Goal: Book appointment/travel/reservation

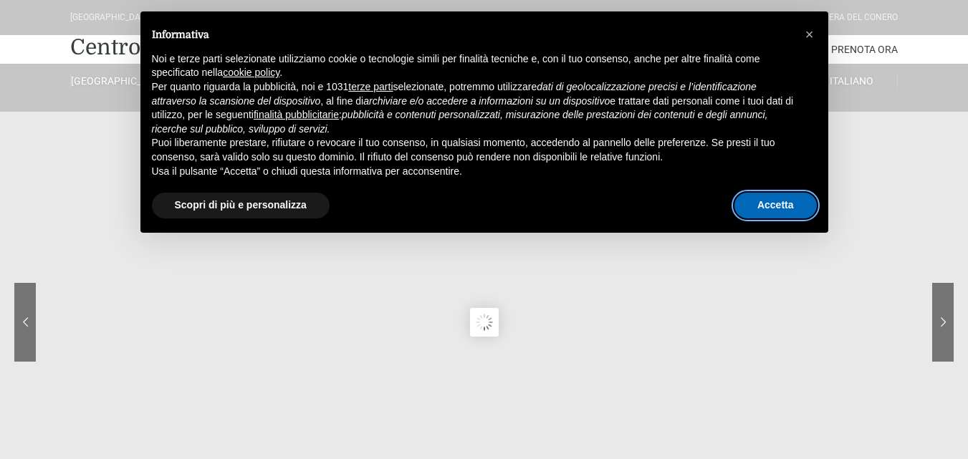
click at [769, 209] on button "Accetta" at bounding box center [776, 206] width 82 height 26
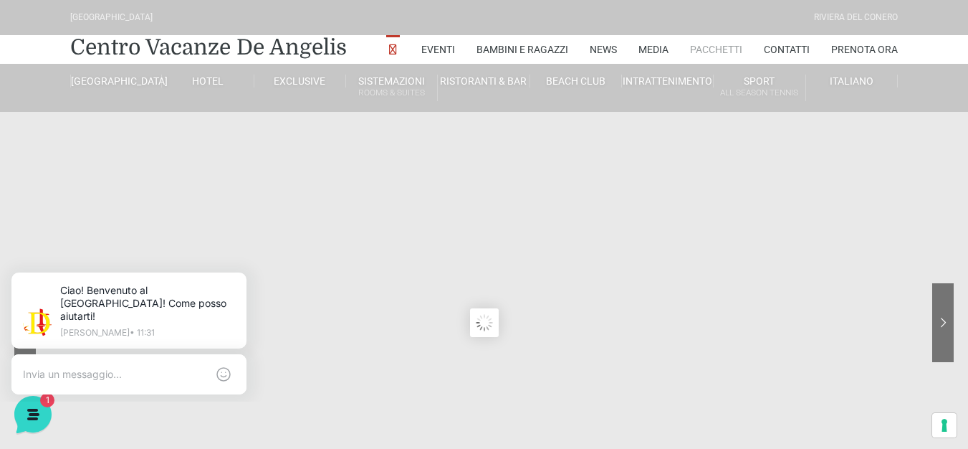
click at [722, 50] on link "Pacchetti" at bounding box center [716, 49] width 52 height 29
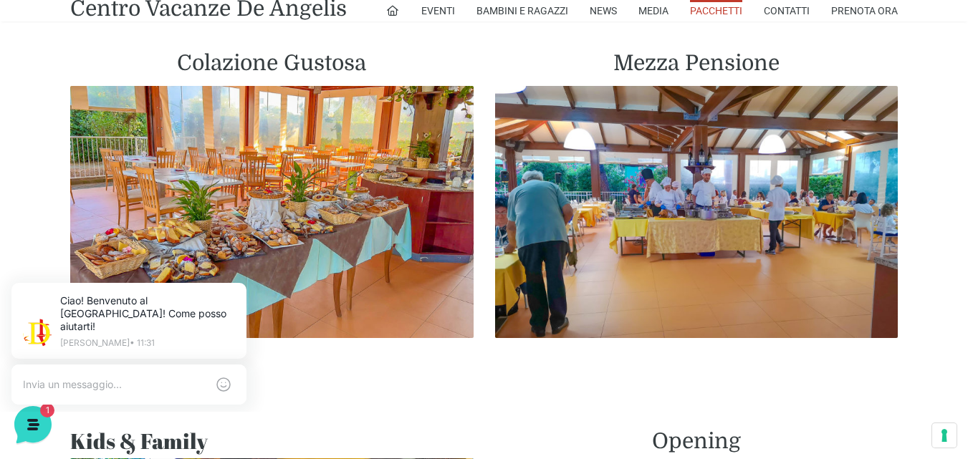
scroll to position [860, 0]
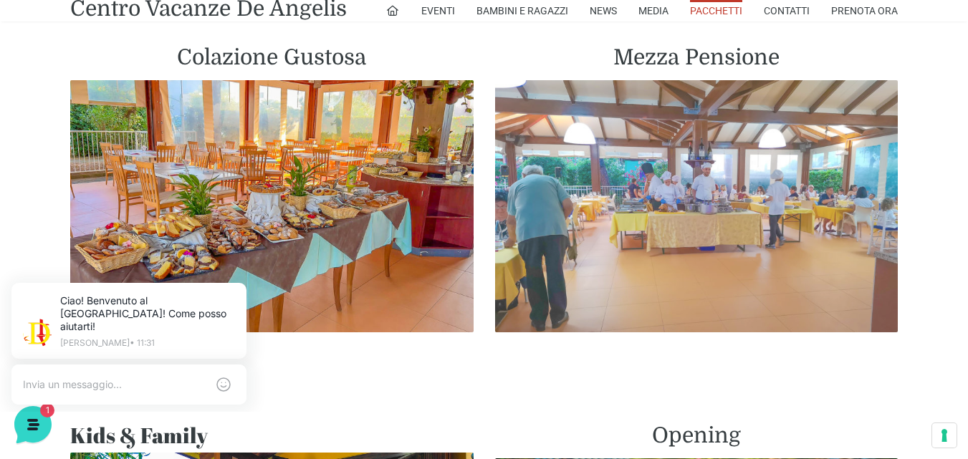
click at [738, 196] on img at bounding box center [696, 206] width 403 height 252
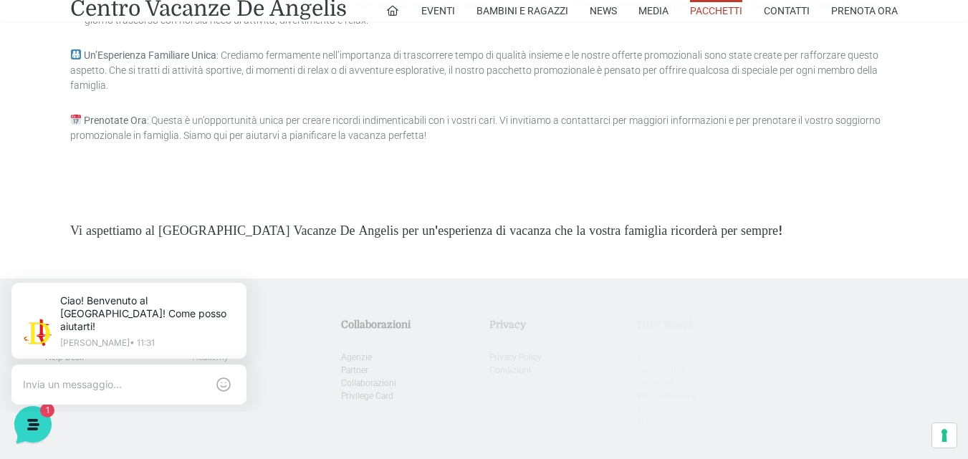
scroll to position [4191, 0]
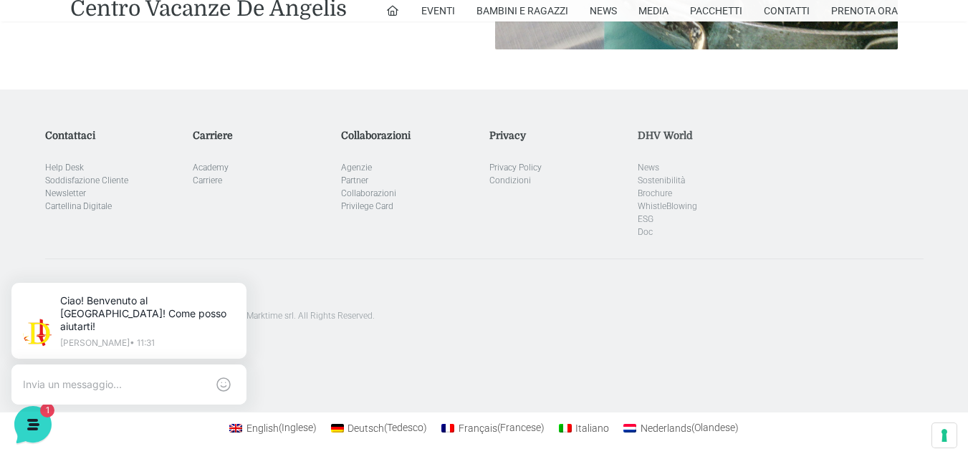
scroll to position [2011, 0]
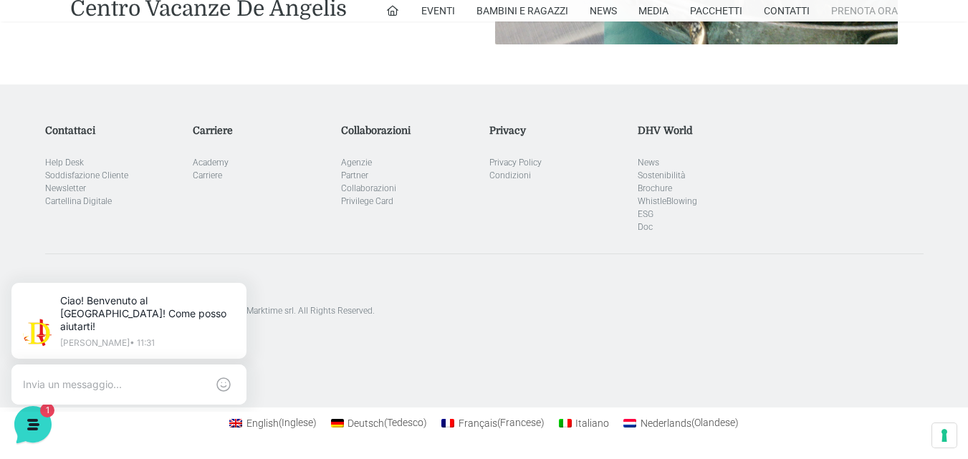
click at [849, 10] on link "Prenota Ora" at bounding box center [864, 10] width 67 height 21
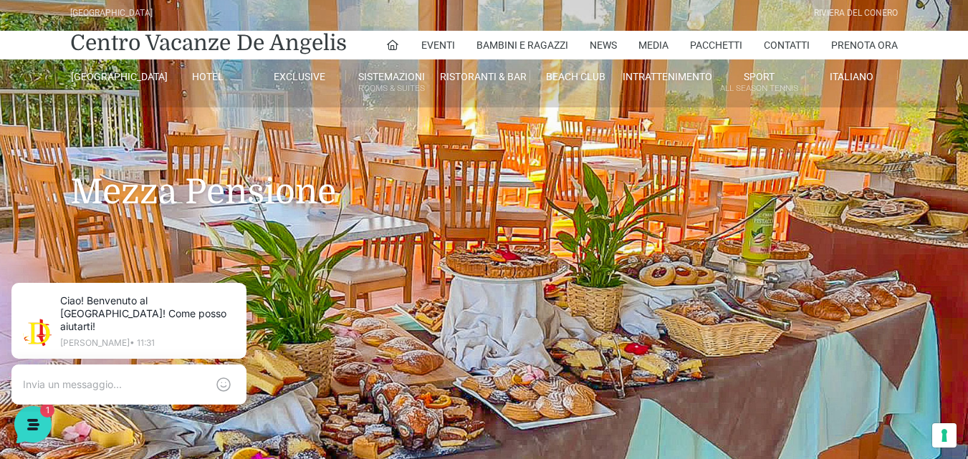
scroll to position [0, 0]
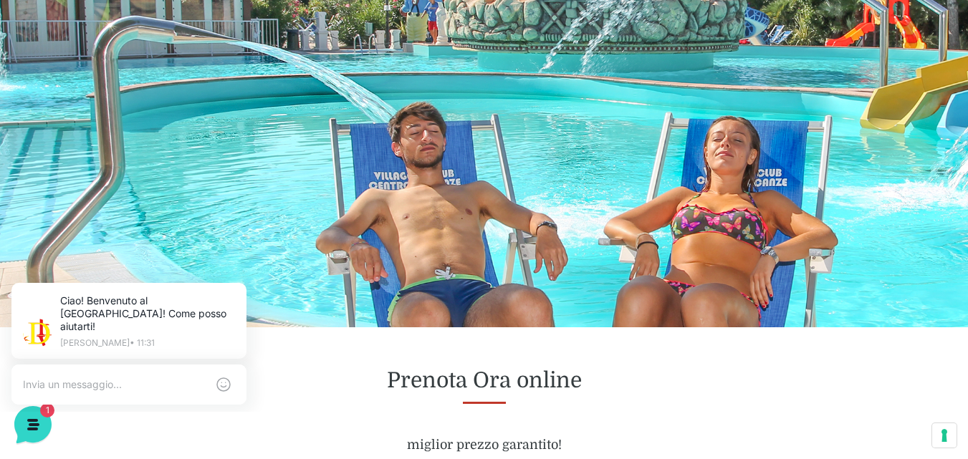
scroll to position [103, 0]
